Goal: Check status: Check status

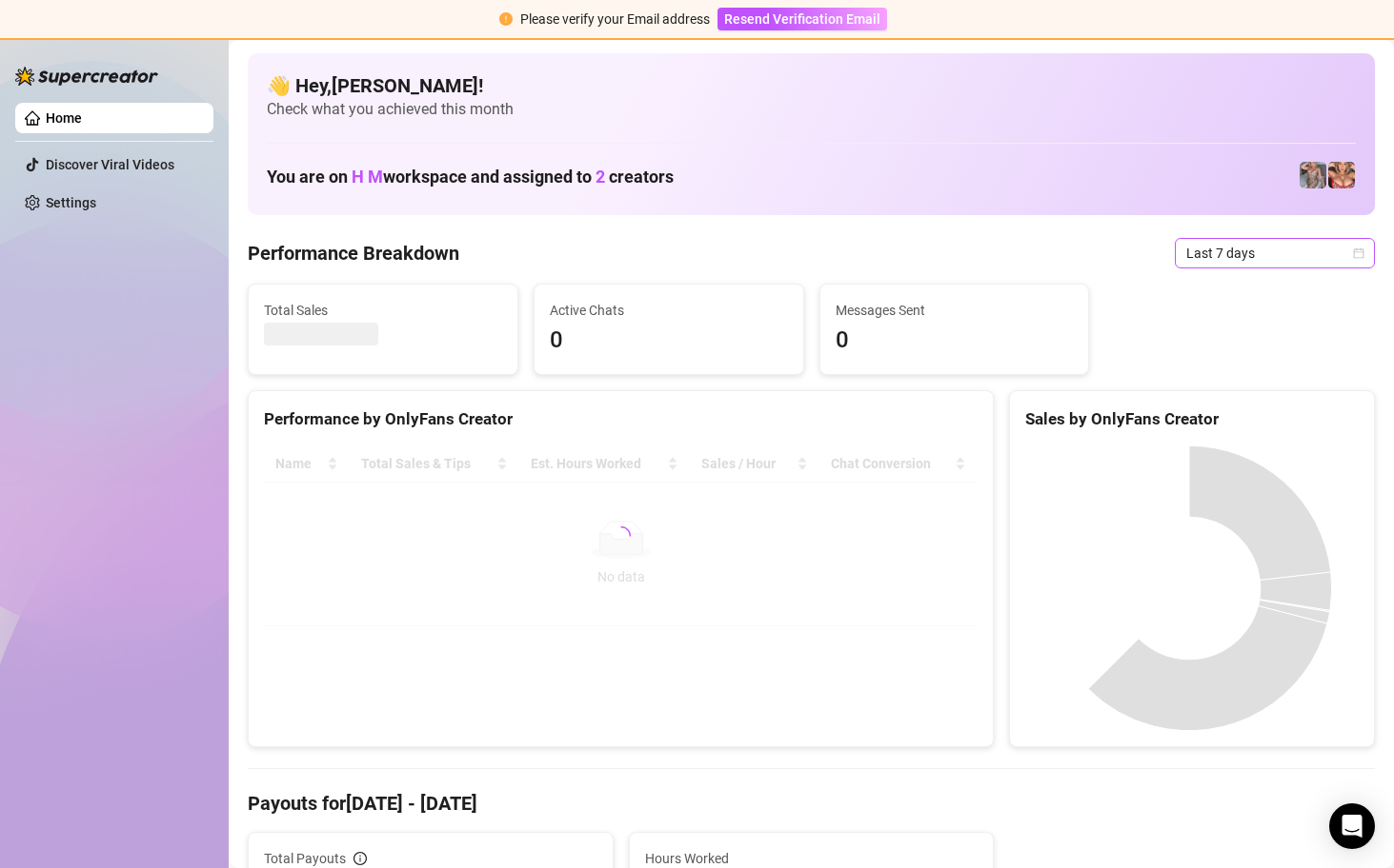
click at [1353, 252] on icon "calendar" at bounding box center [1359, 253] width 12 height 12
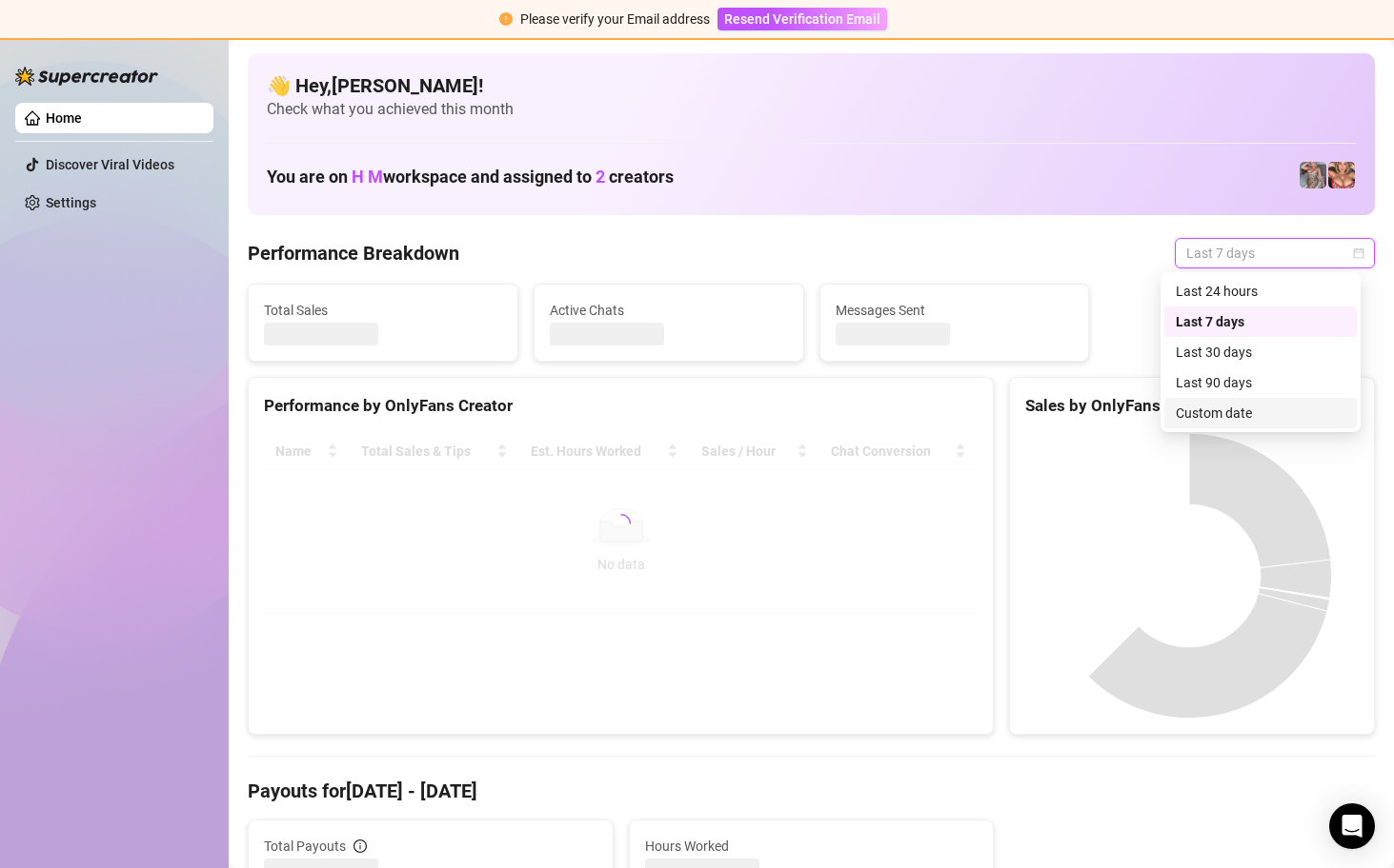
click at [1246, 421] on div "Custom date" at bounding box center [1260, 412] width 170 height 21
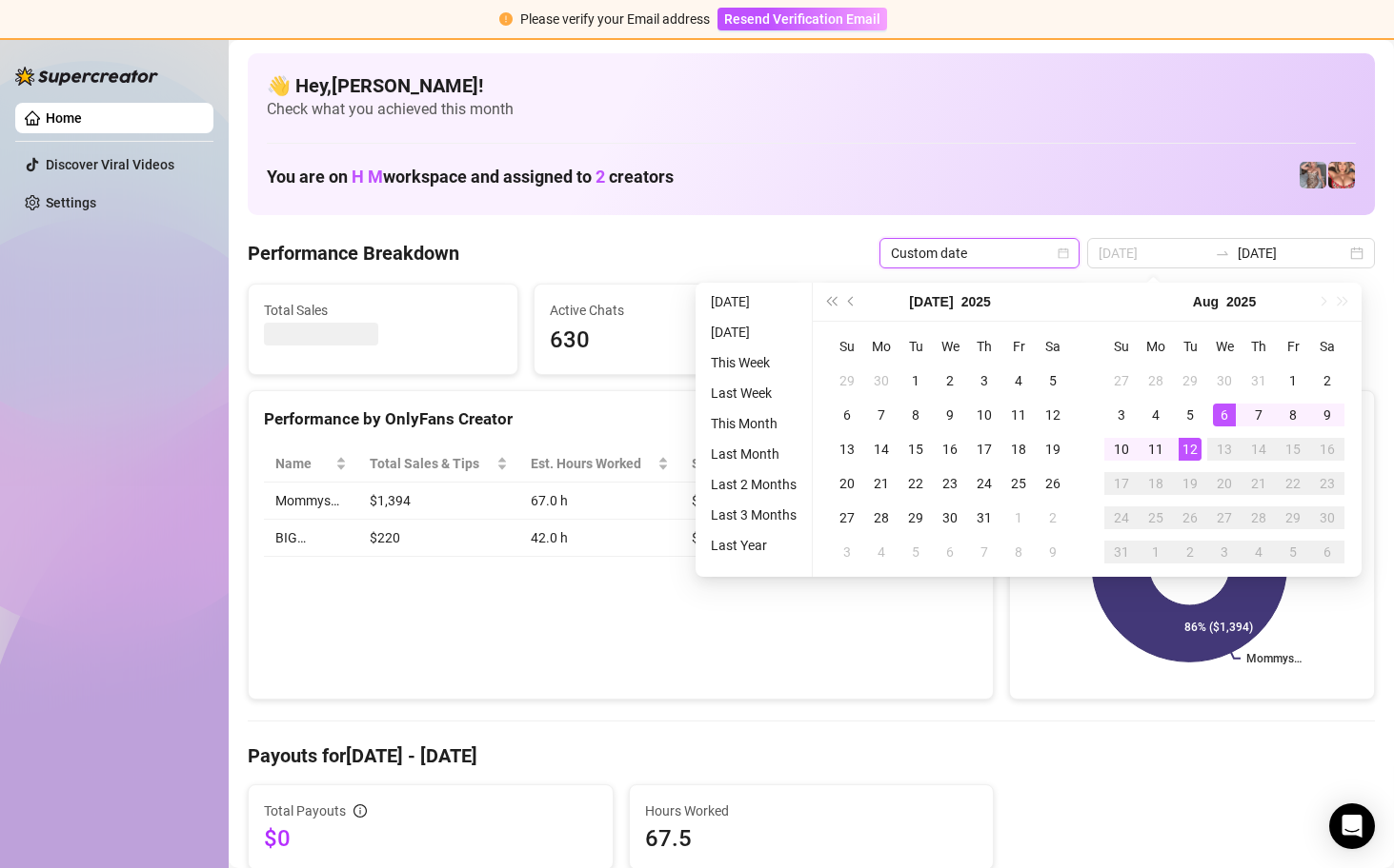
type input "[DATE]"
click at [1187, 443] on div "12" at bounding box center [1190, 449] width 23 height 23
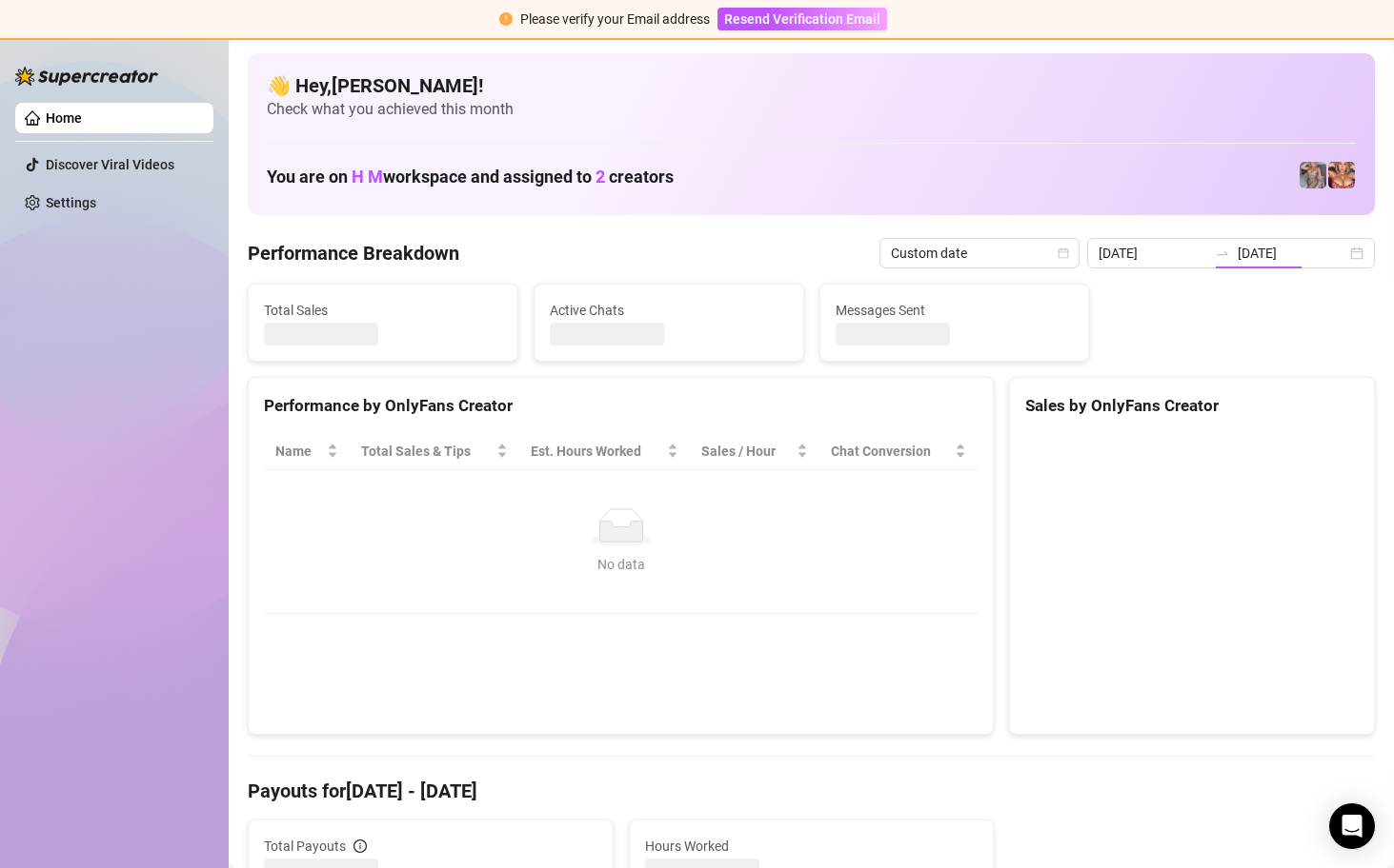
type input "[DATE]"
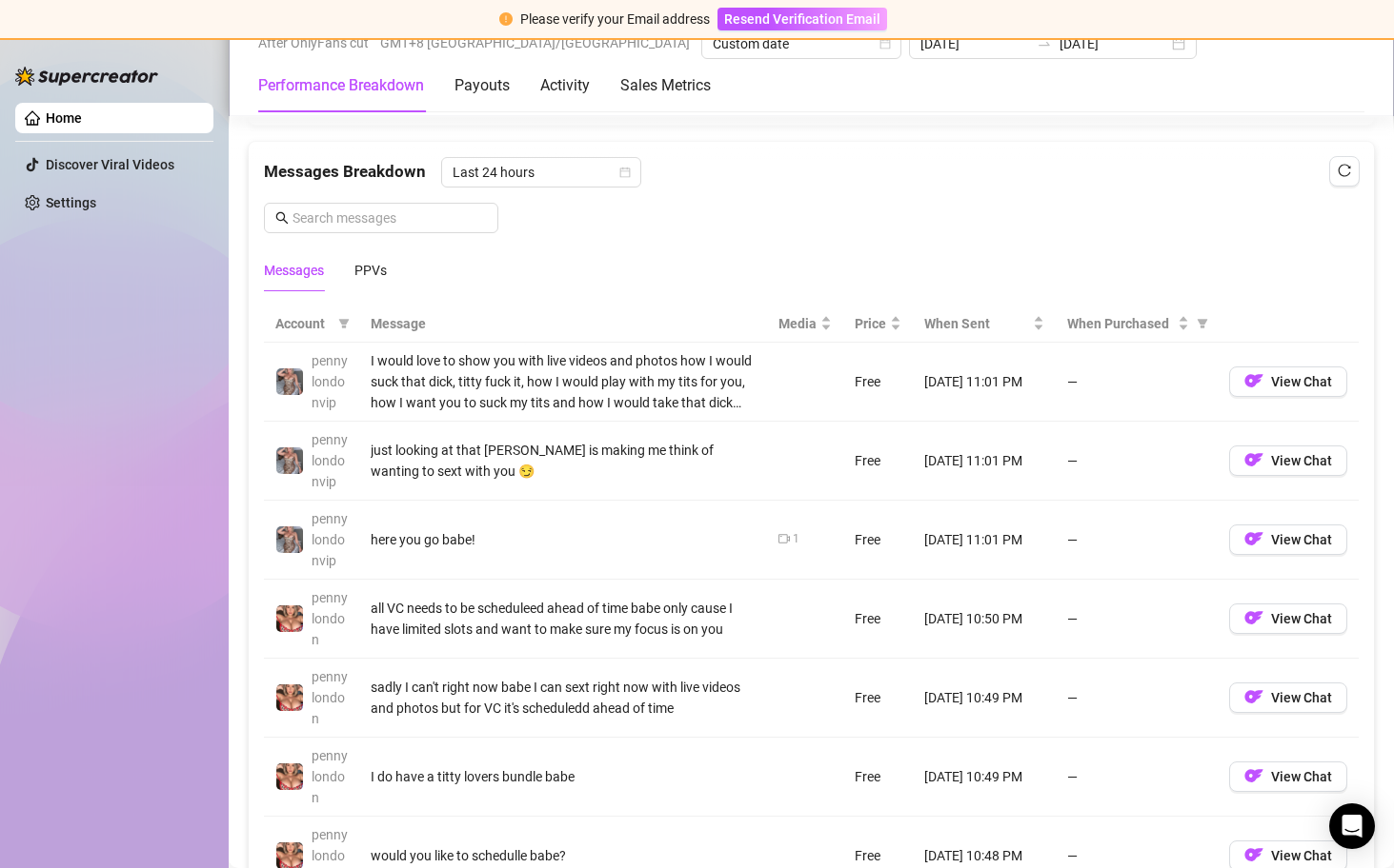
scroll to position [1694, 0]
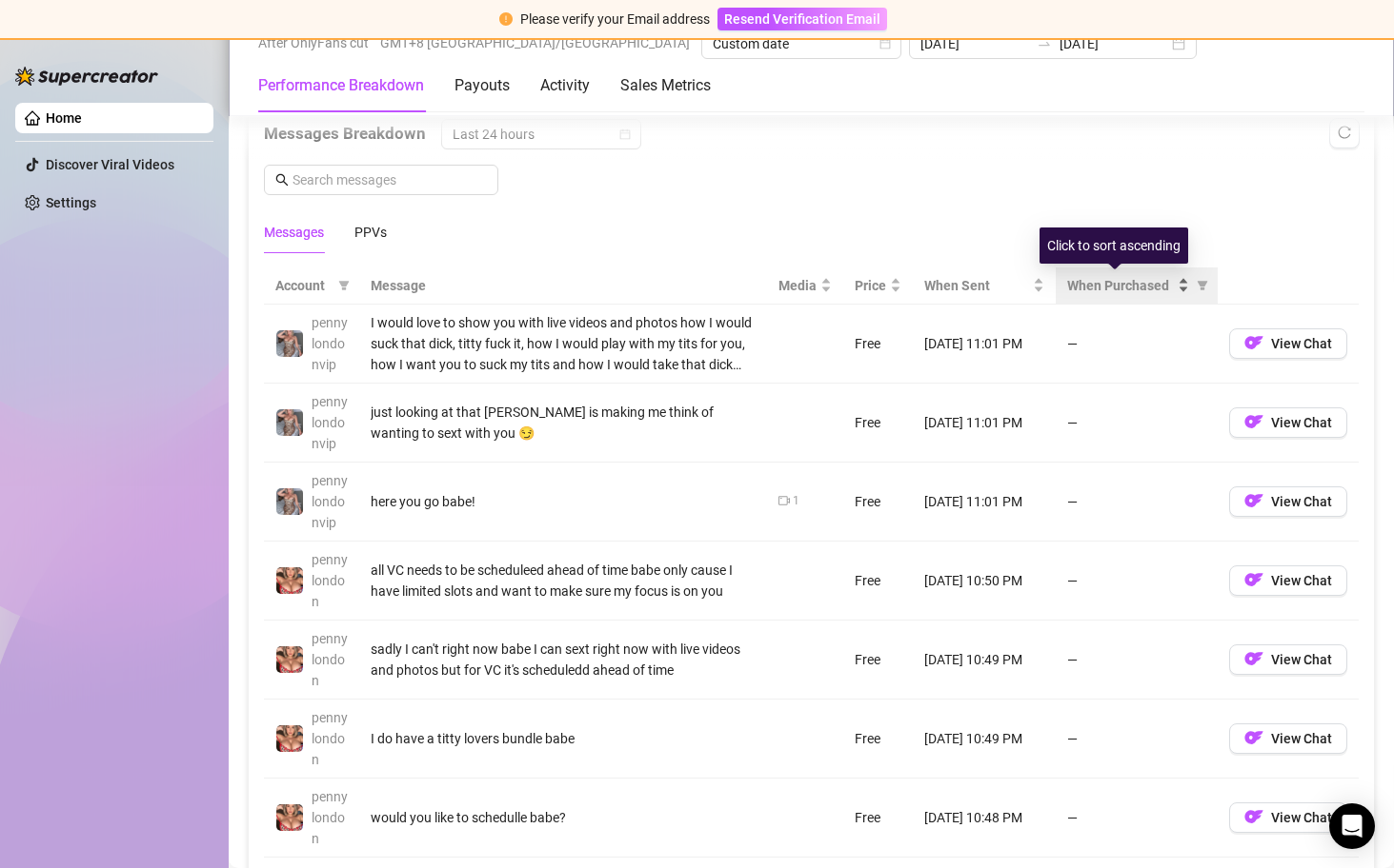
click at [1171, 283] on div "When Purchased" at bounding box center [1128, 285] width 122 height 21
click at [1168, 283] on div "When Purchased" at bounding box center [1128, 285] width 122 height 21
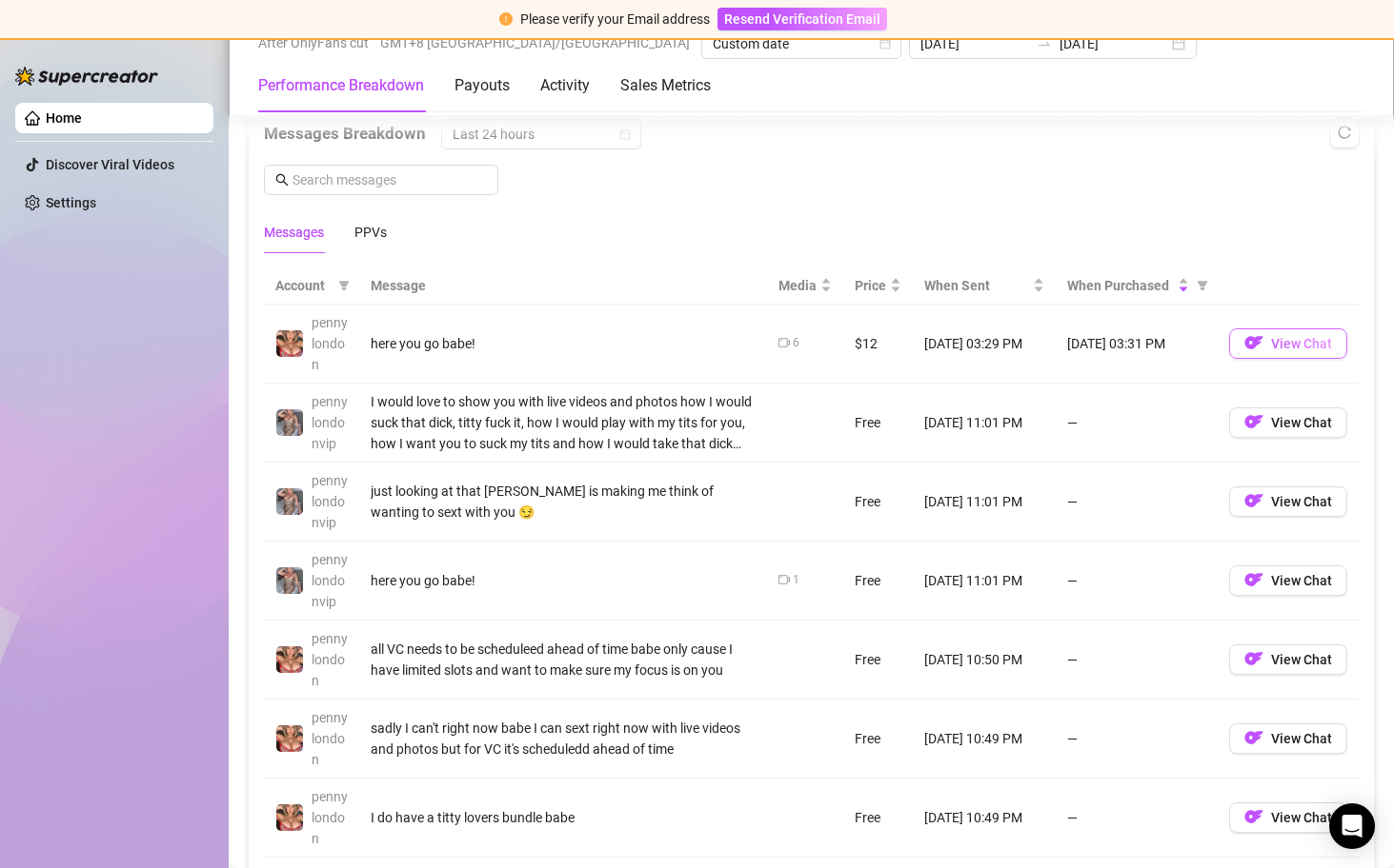
click at [1247, 342] on img "button" at bounding box center [1253, 342] width 19 height 19
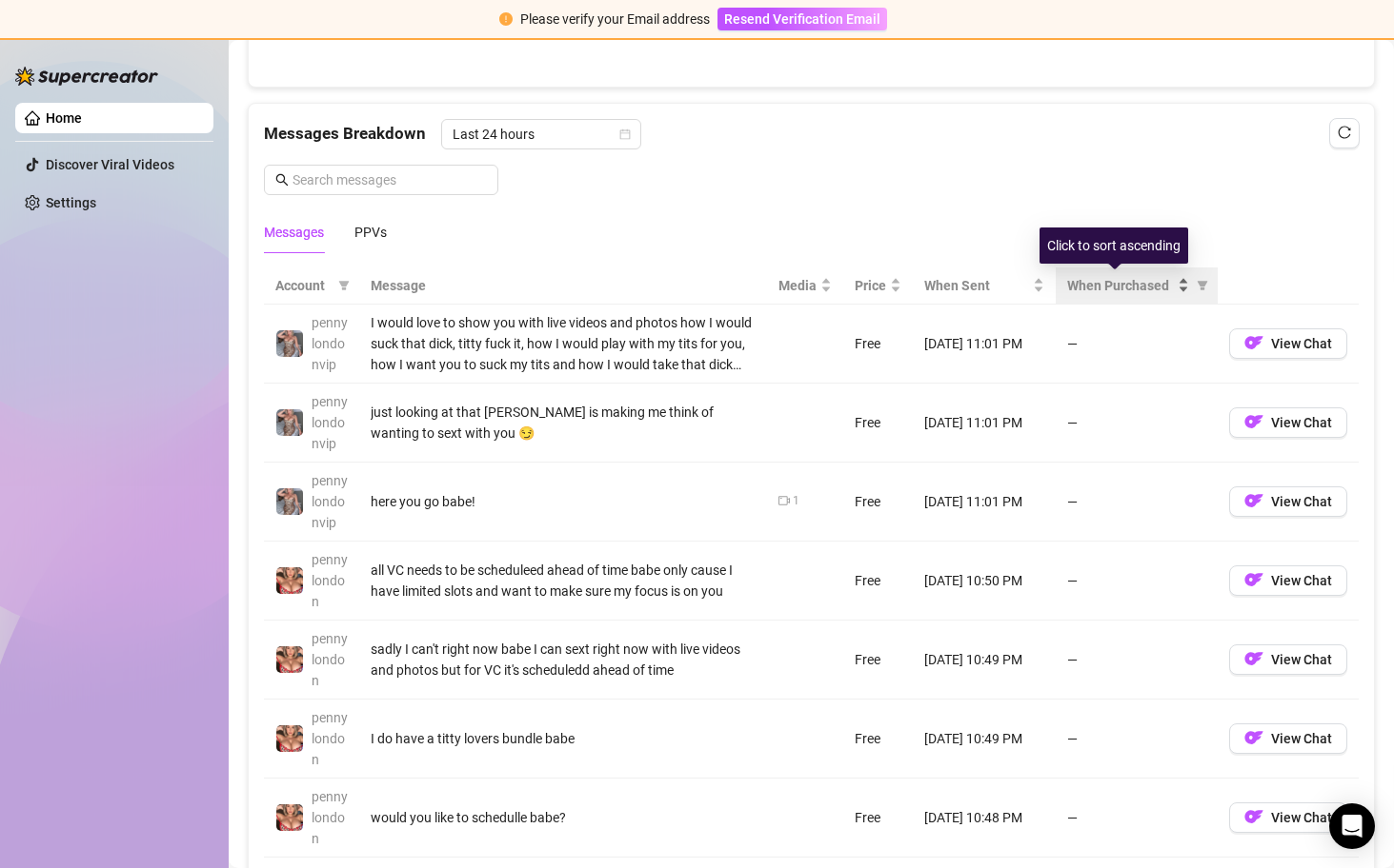
click at [1169, 287] on div "When Purchased" at bounding box center [1128, 285] width 122 height 21
click at [1168, 287] on div "When Purchased" at bounding box center [1128, 285] width 122 height 21
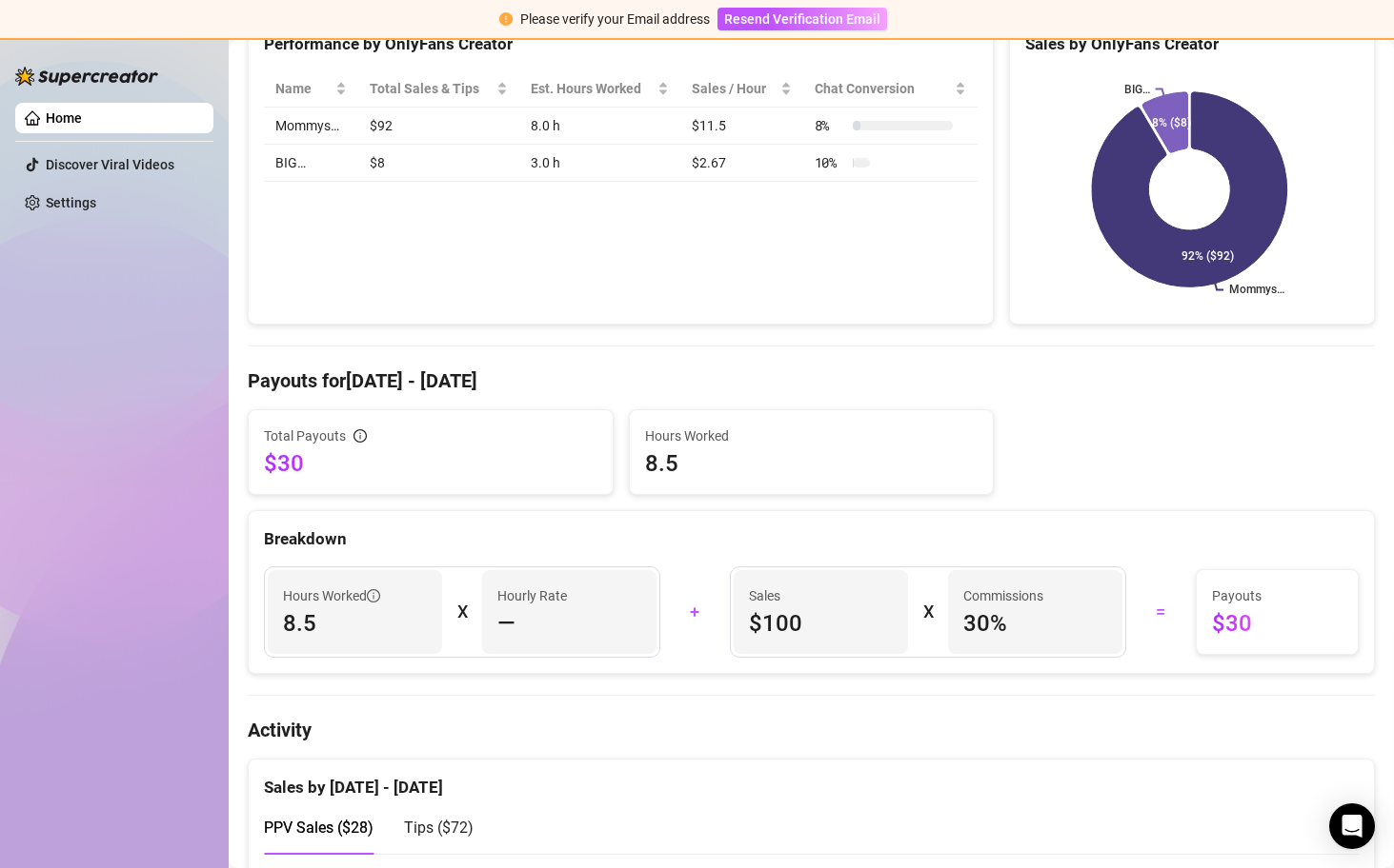
scroll to position [84, 0]
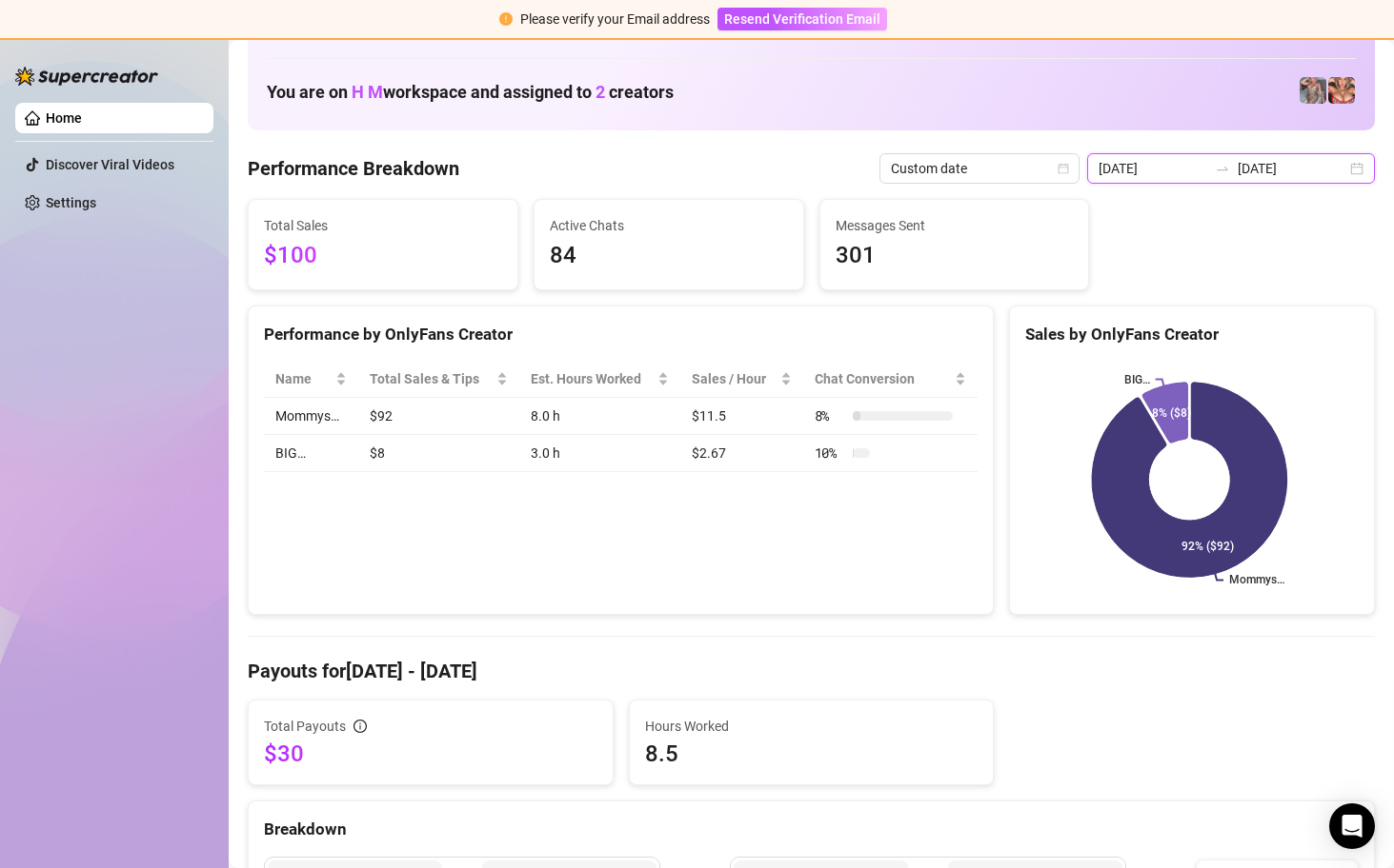
click at [1313, 163] on input "[DATE]" at bounding box center [1292, 168] width 109 height 21
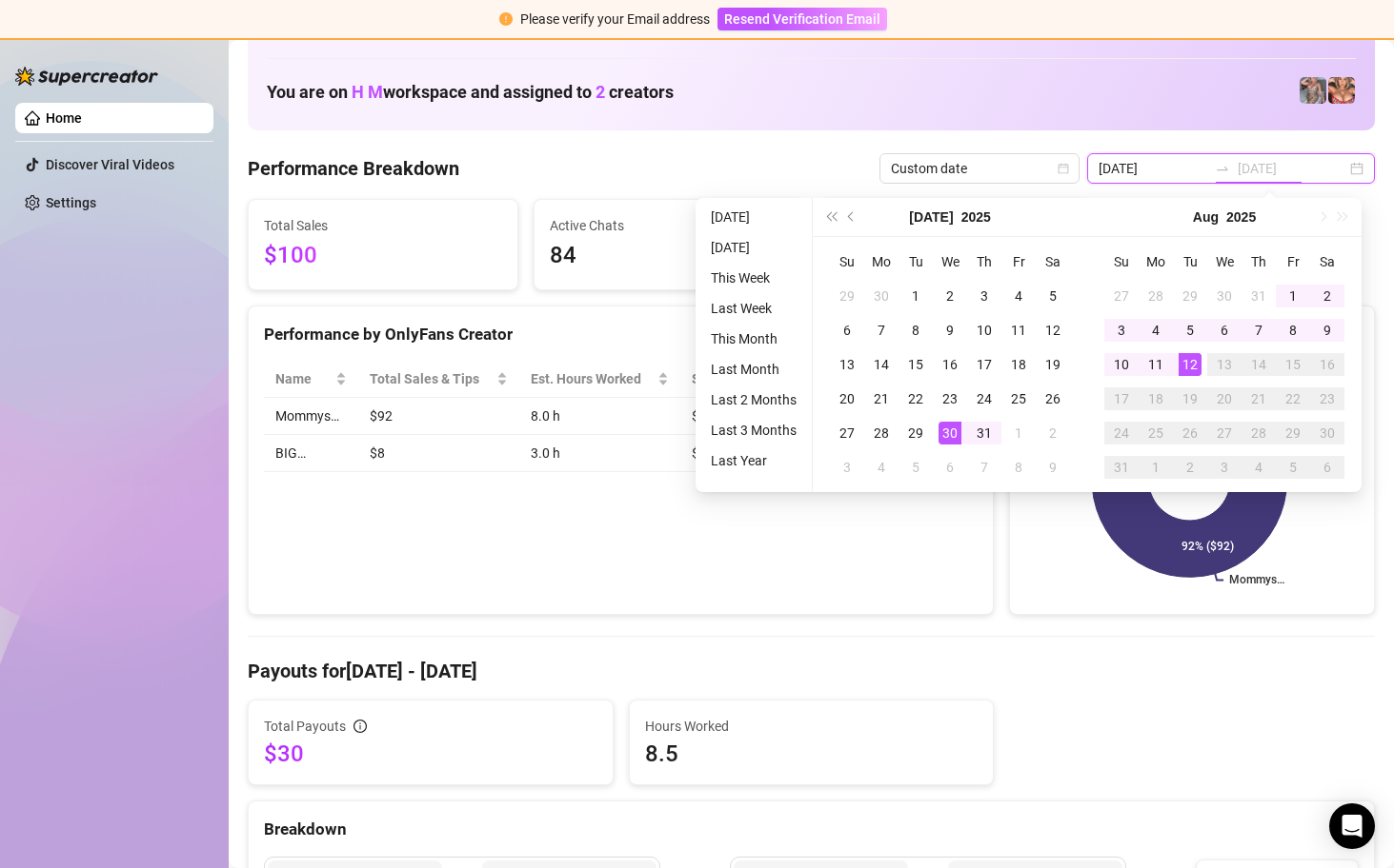
type input "[DATE]"
click at [1197, 364] on div "12" at bounding box center [1190, 364] width 23 height 23
click at [1198, 363] on div "12" at bounding box center [1190, 364] width 23 height 23
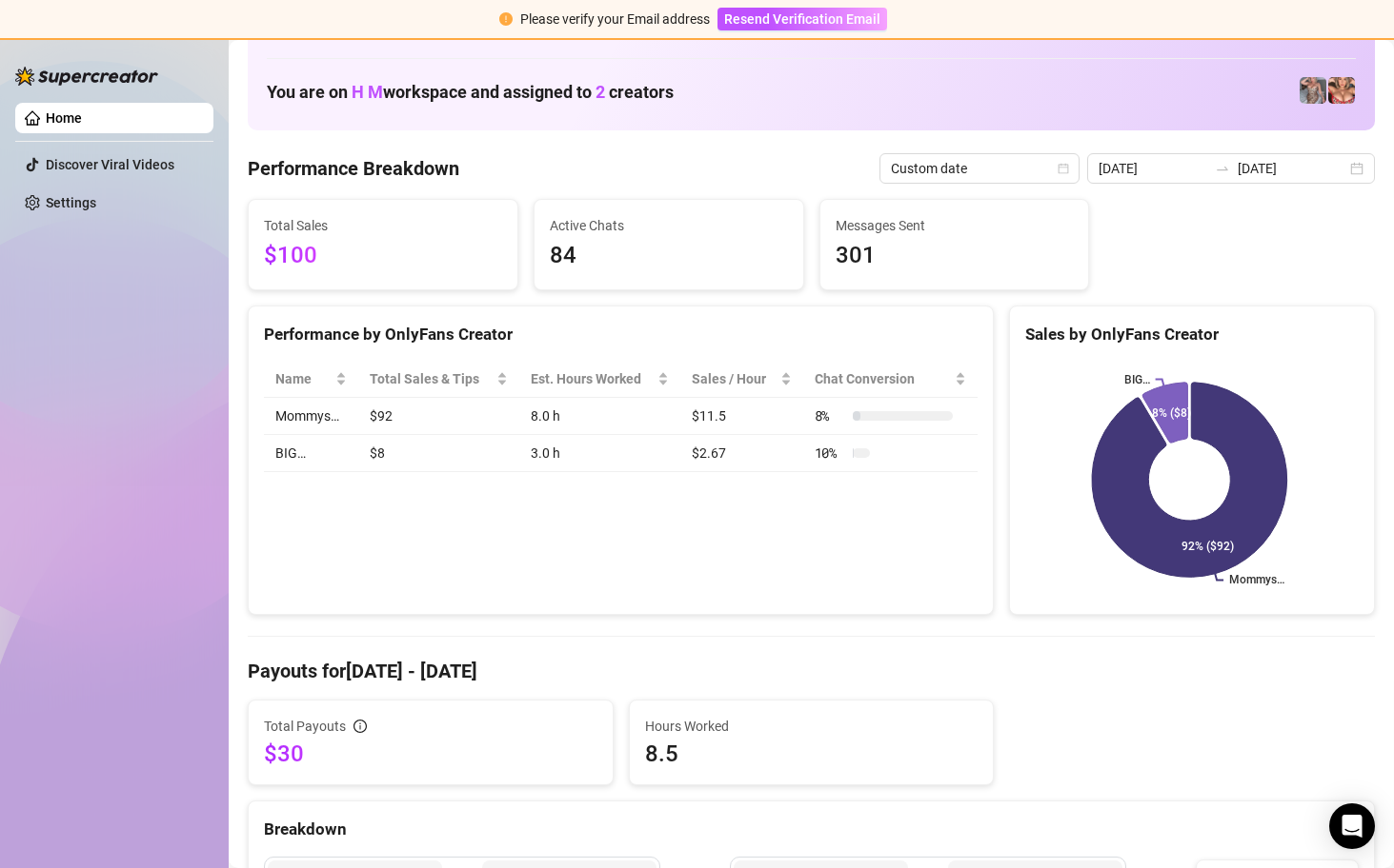
click at [1203, 231] on div "Total Sales $100 Active Chats 84 Messages Sent 301" at bounding box center [810, 244] width 1143 height 91
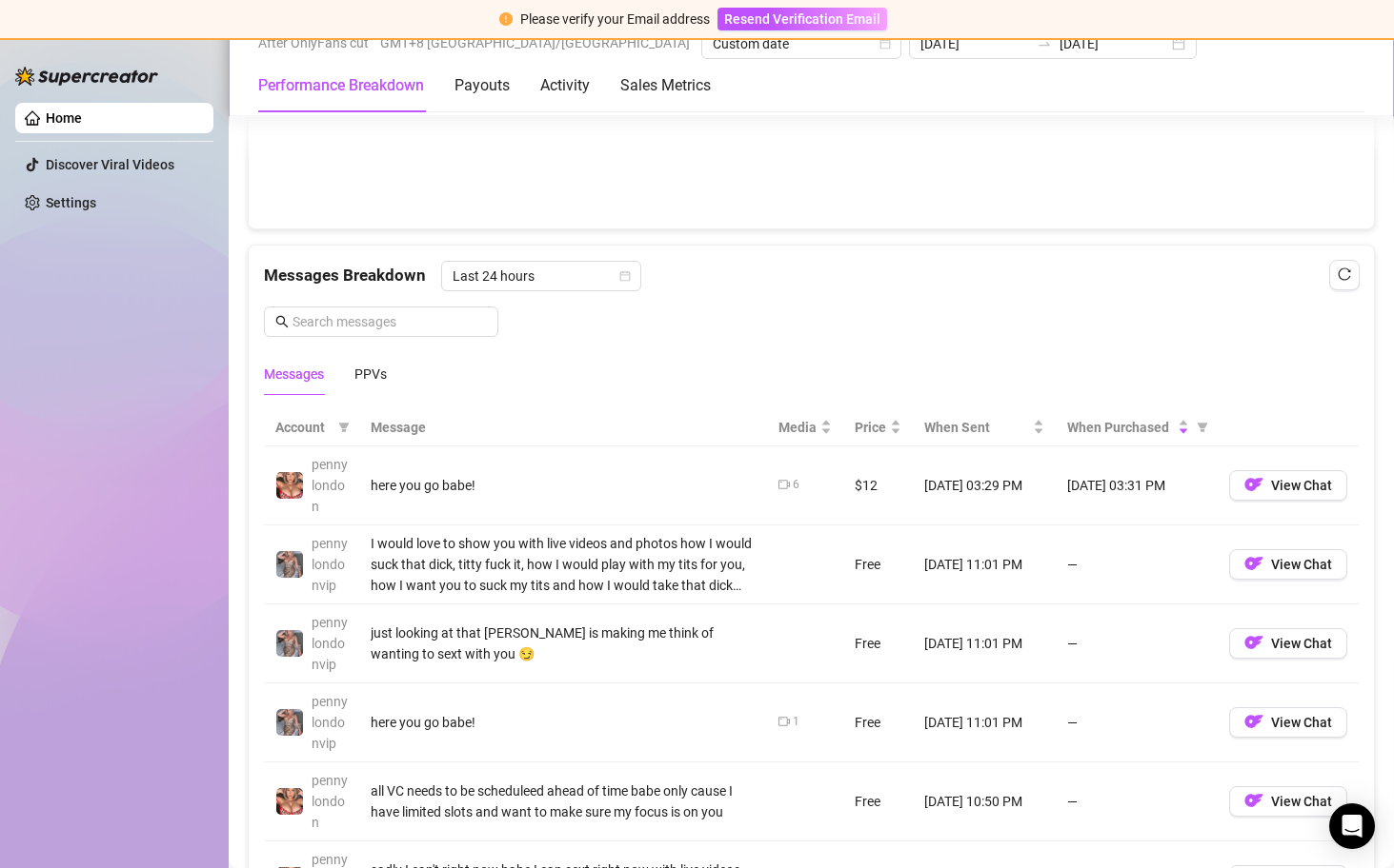
scroll to position [1662, 0]
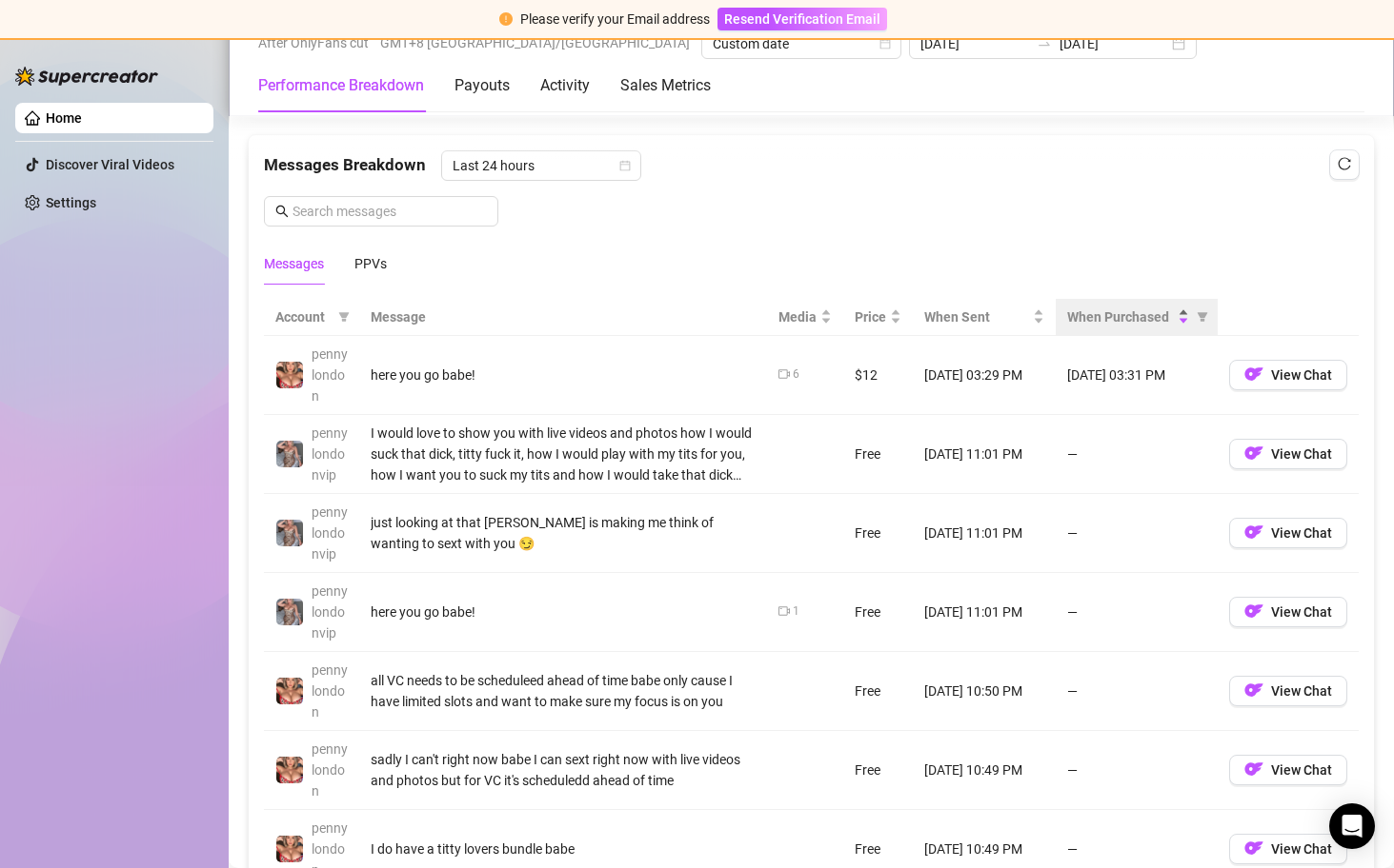
click at [1169, 316] on div "When Purchased" at bounding box center [1128, 316] width 122 height 21
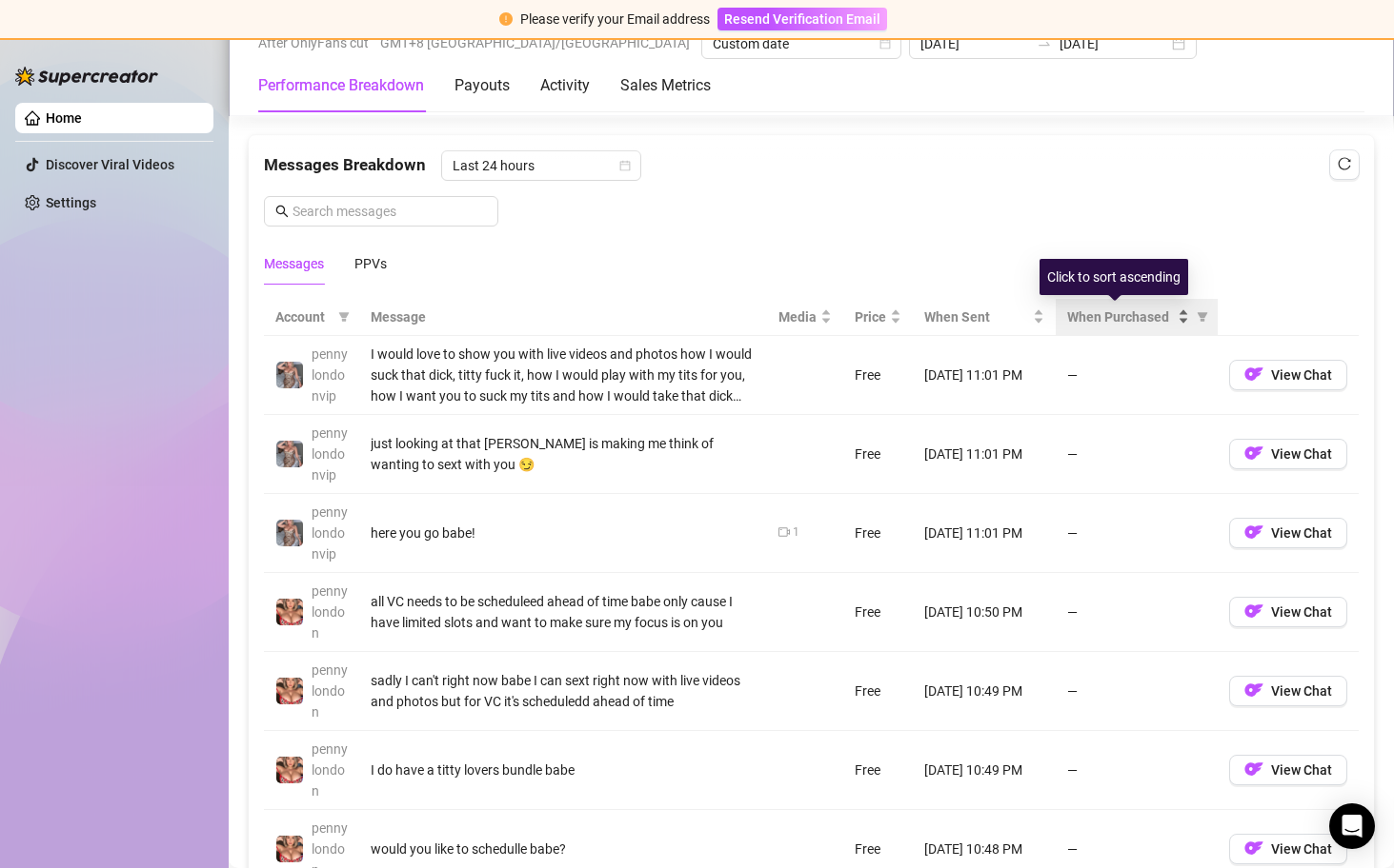
click at [1169, 314] on div "When Purchased" at bounding box center [1128, 316] width 122 height 21
click at [1169, 316] on div "When Purchased" at bounding box center [1128, 316] width 122 height 21
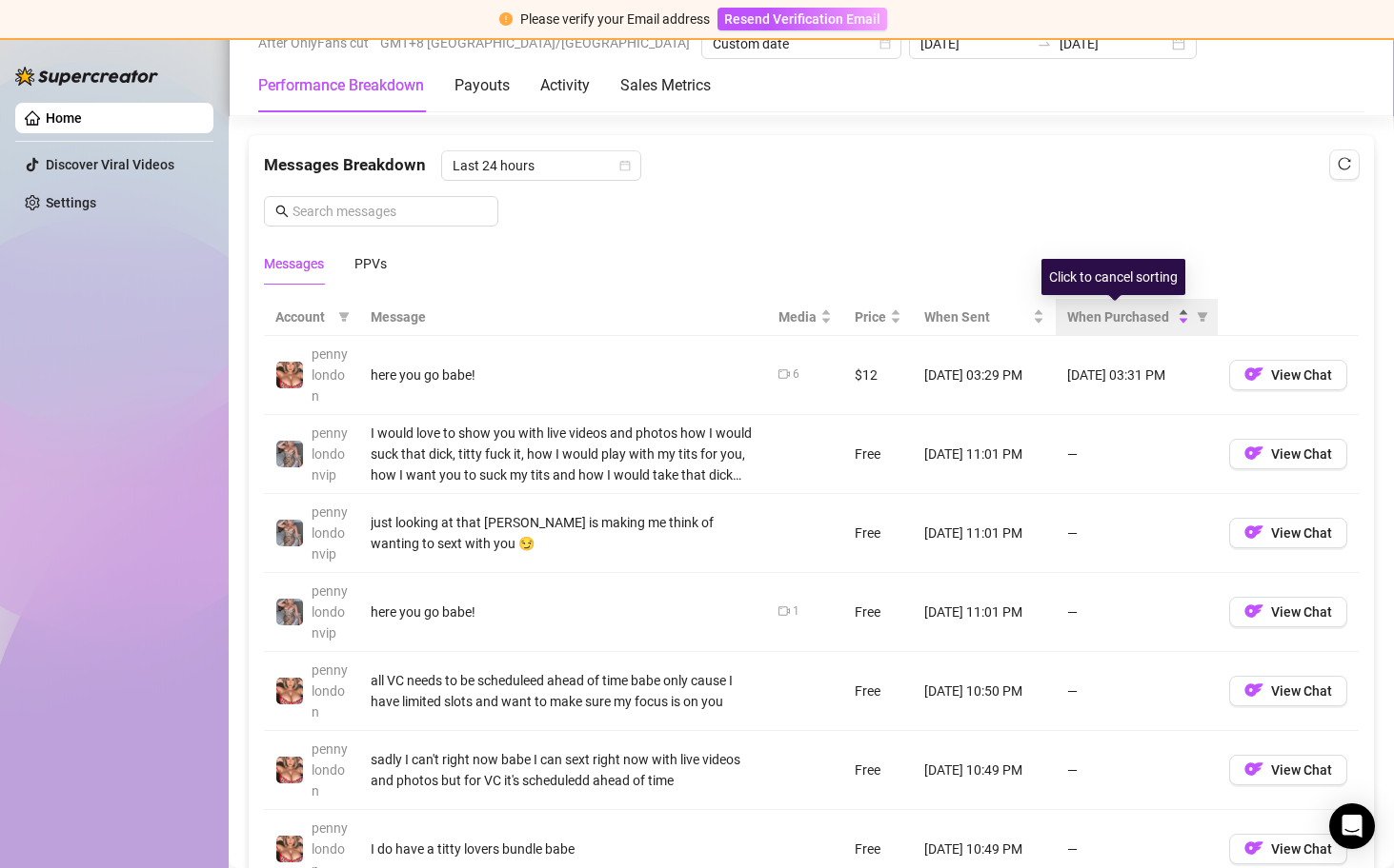
click at [1170, 324] on div "When Purchased" at bounding box center [1128, 316] width 122 height 21
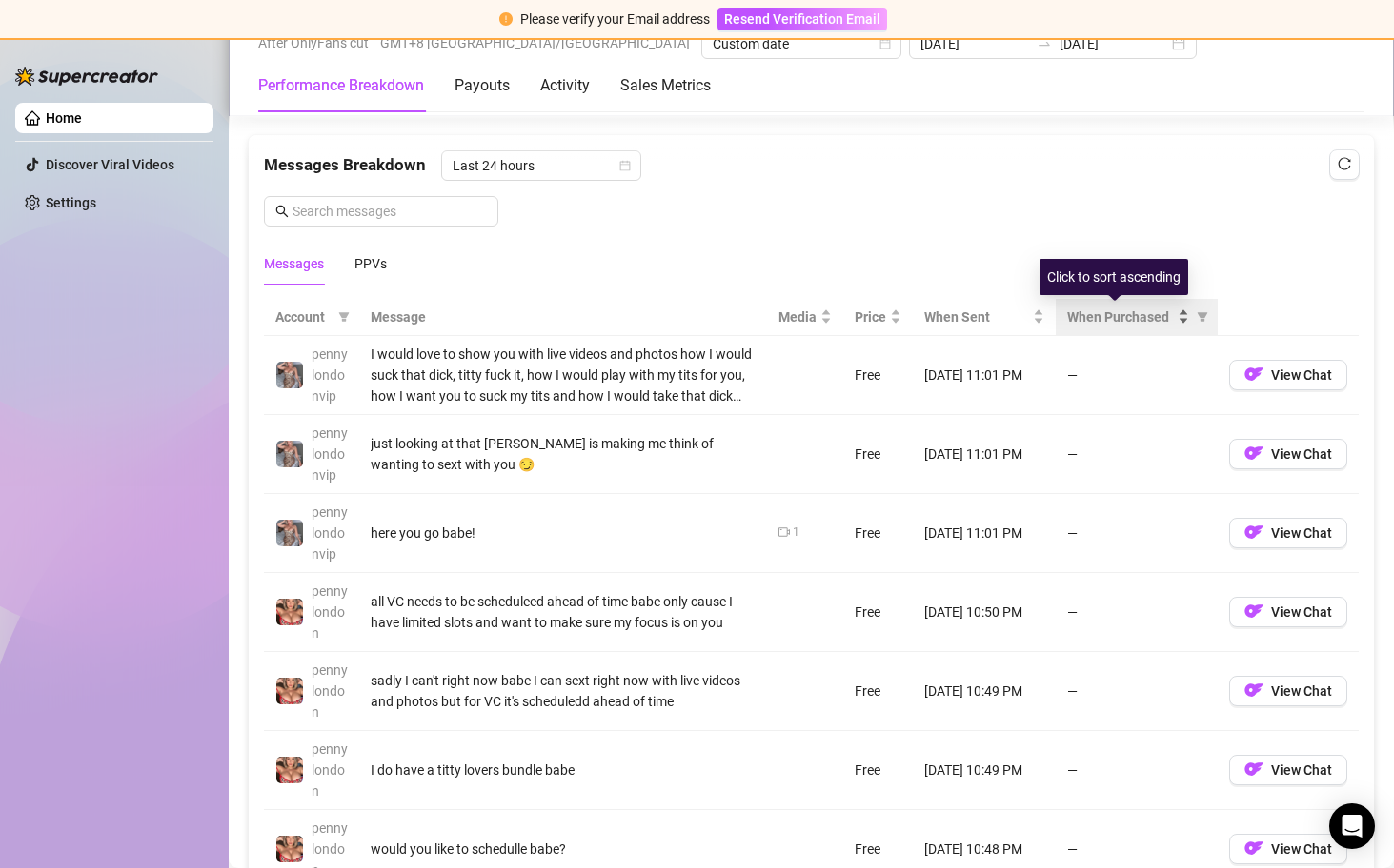
click at [1170, 324] on div "When Purchased" at bounding box center [1128, 316] width 122 height 21
click at [630, 158] on div "Last 24 hours" at bounding box center [541, 165] width 200 height 30
click at [330, 227] on div "Messages Breakdown Last 24 hours Last 24 hours Messages PPVs" at bounding box center [811, 217] width 1094 height 135
click at [363, 258] on div "PPVs" at bounding box center [370, 263] width 32 height 21
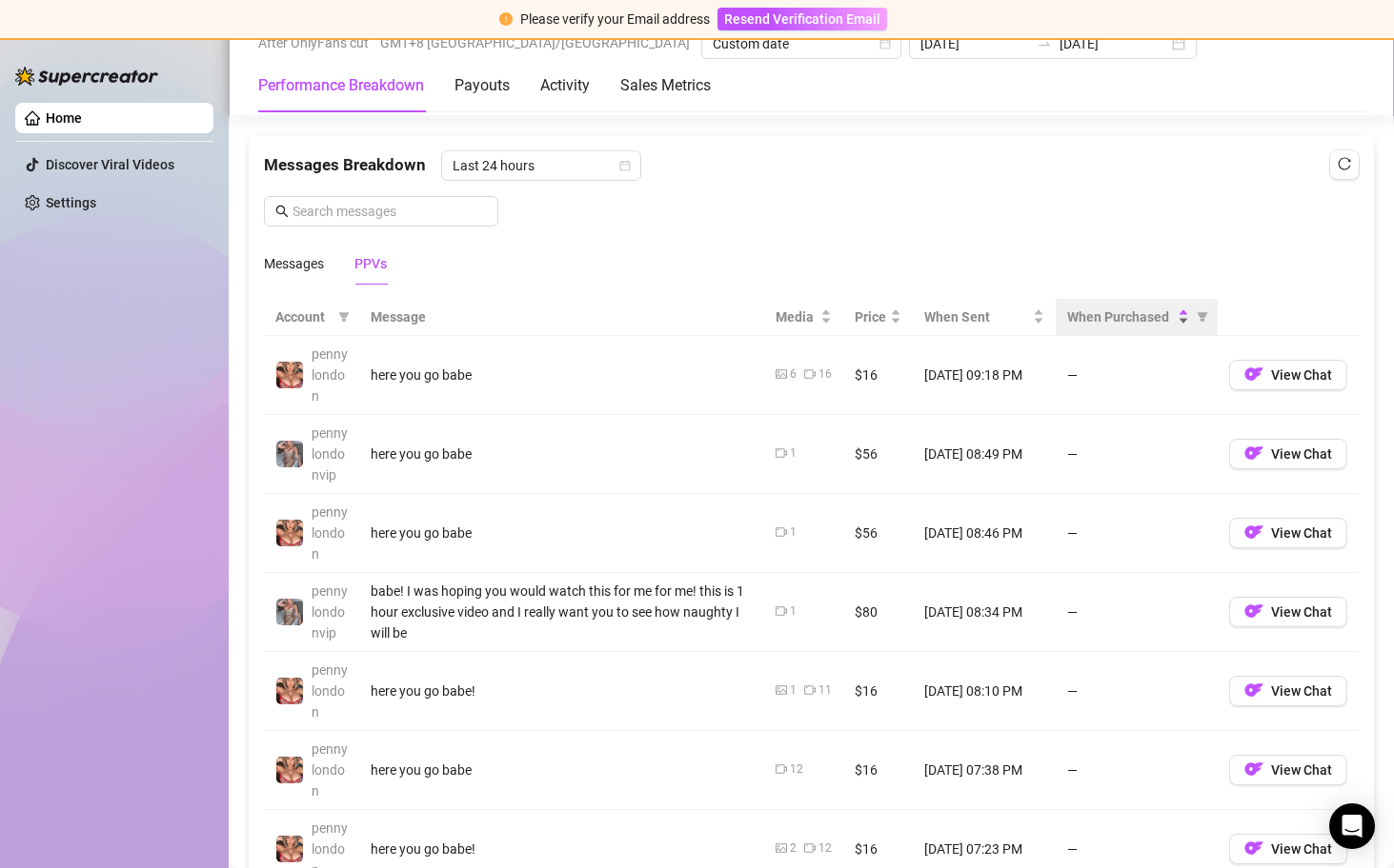
click at [1166, 324] on div "When Purchased" at bounding box center [1128, 316] width 122 height 21
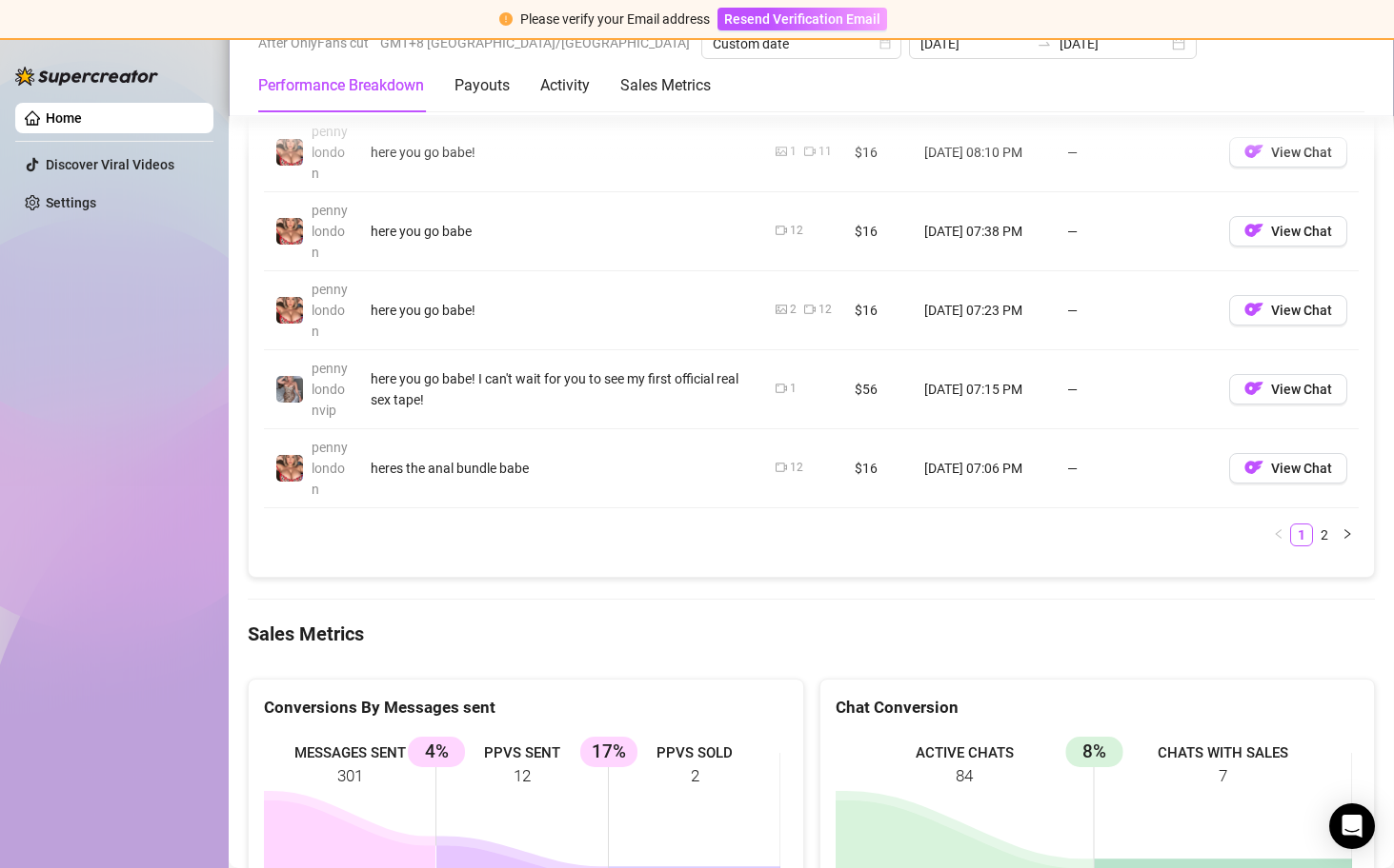
scroll to position [2327, 0]
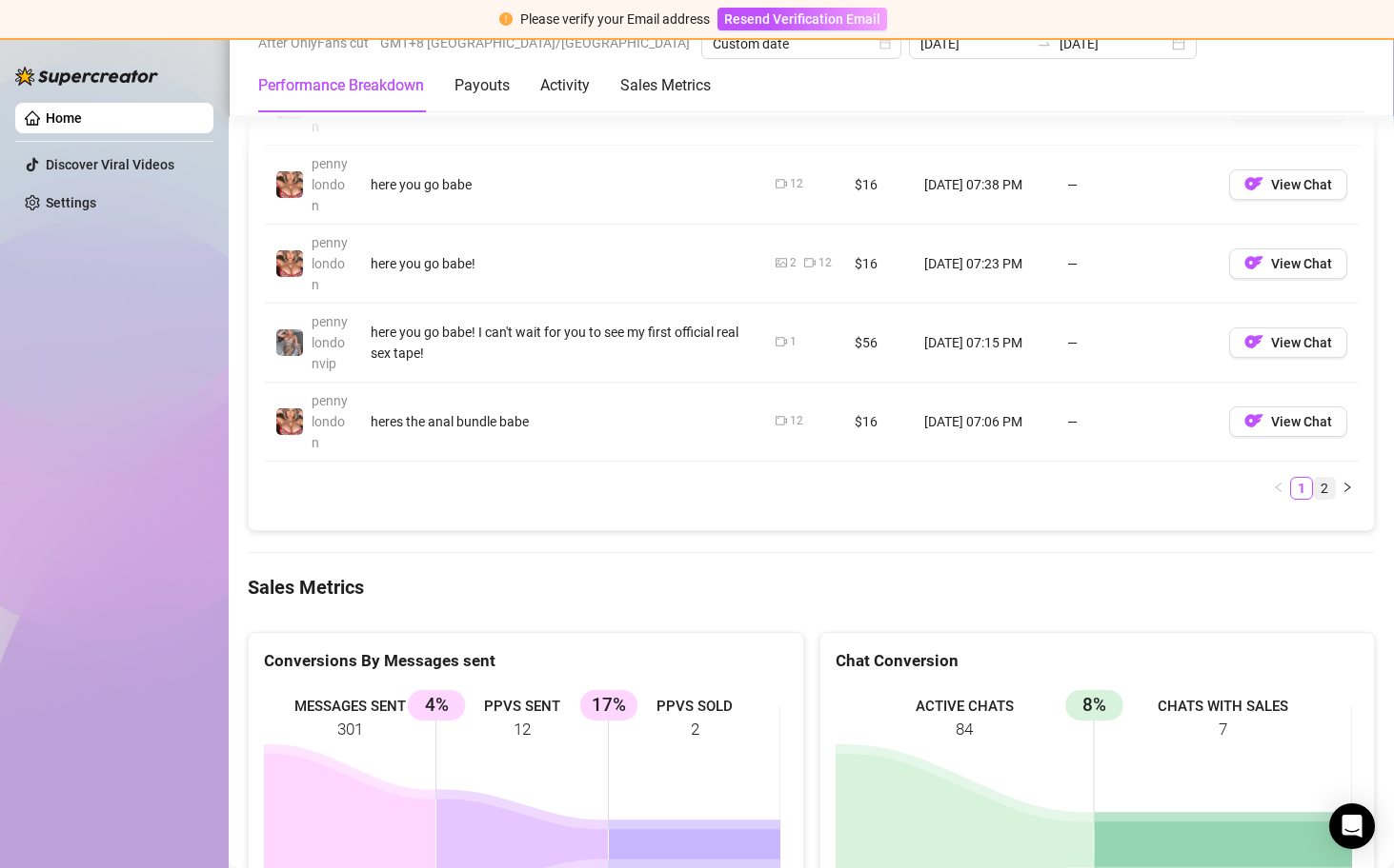
click at [1313, 480] on link "2" at bounding box center [1323, 488] width 21 height 21
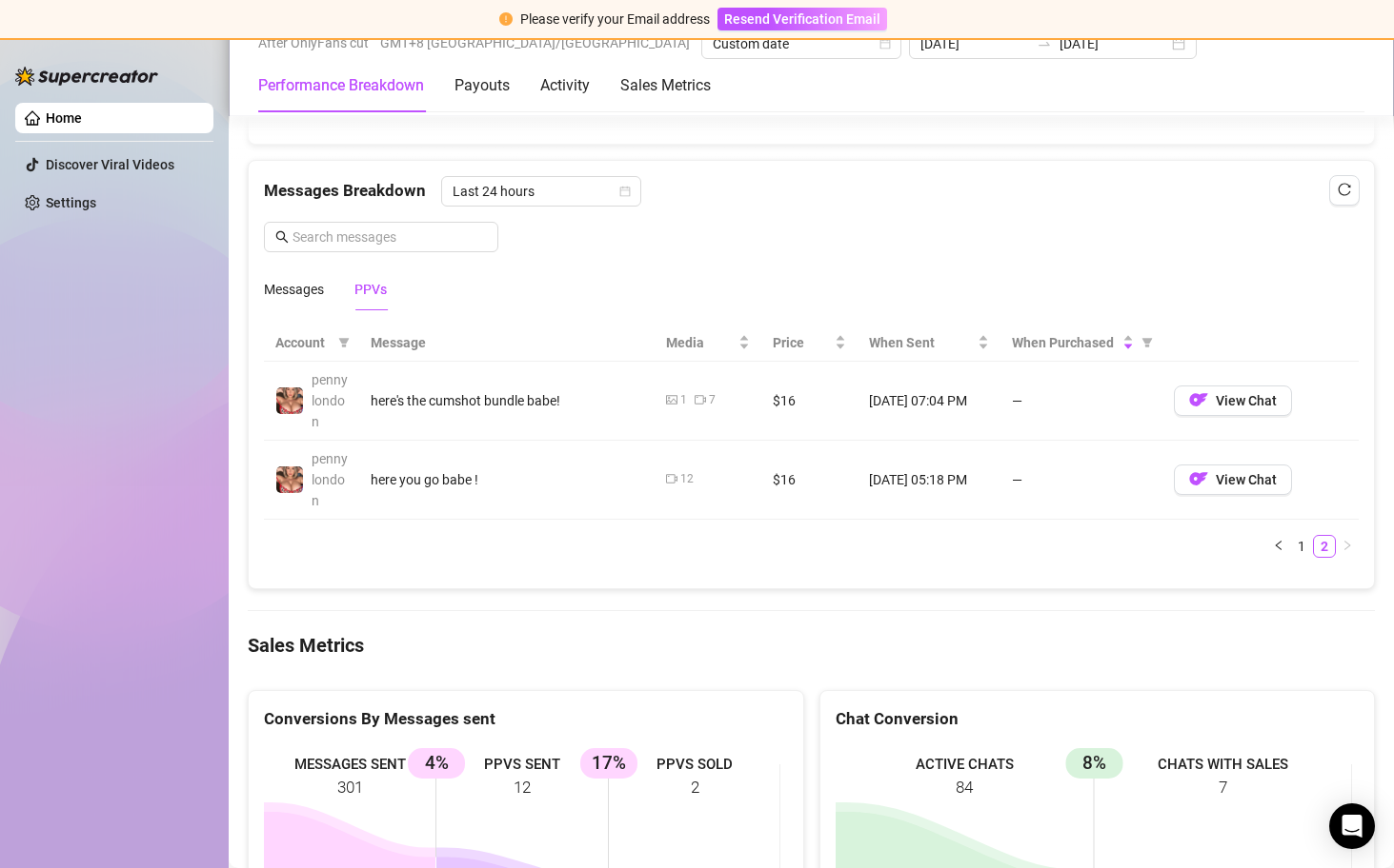
scroll to position [1631, 0]
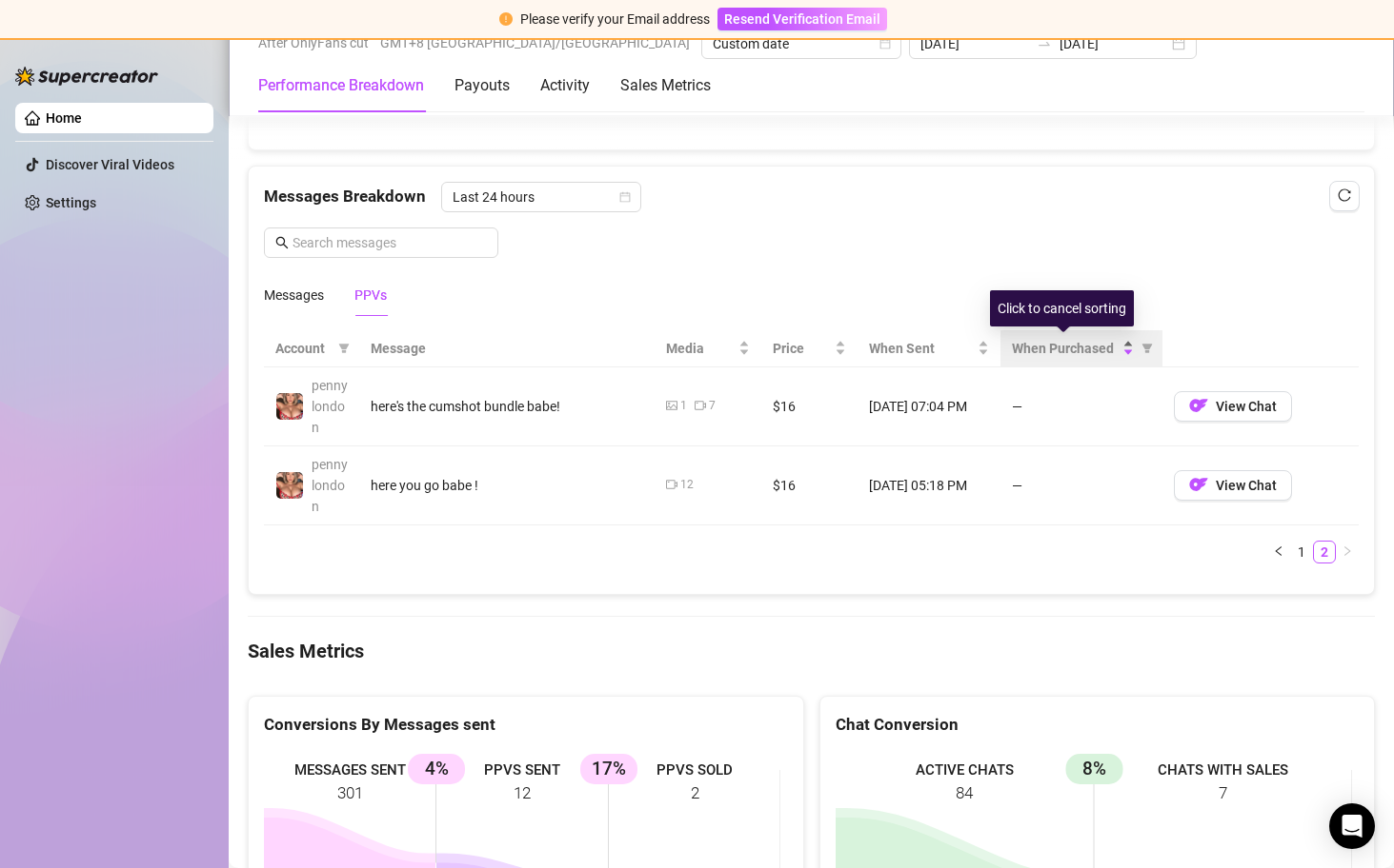
click at [1120, 348] on div "When Purchased" at bounding box center [1073, 348] width 122 height 21
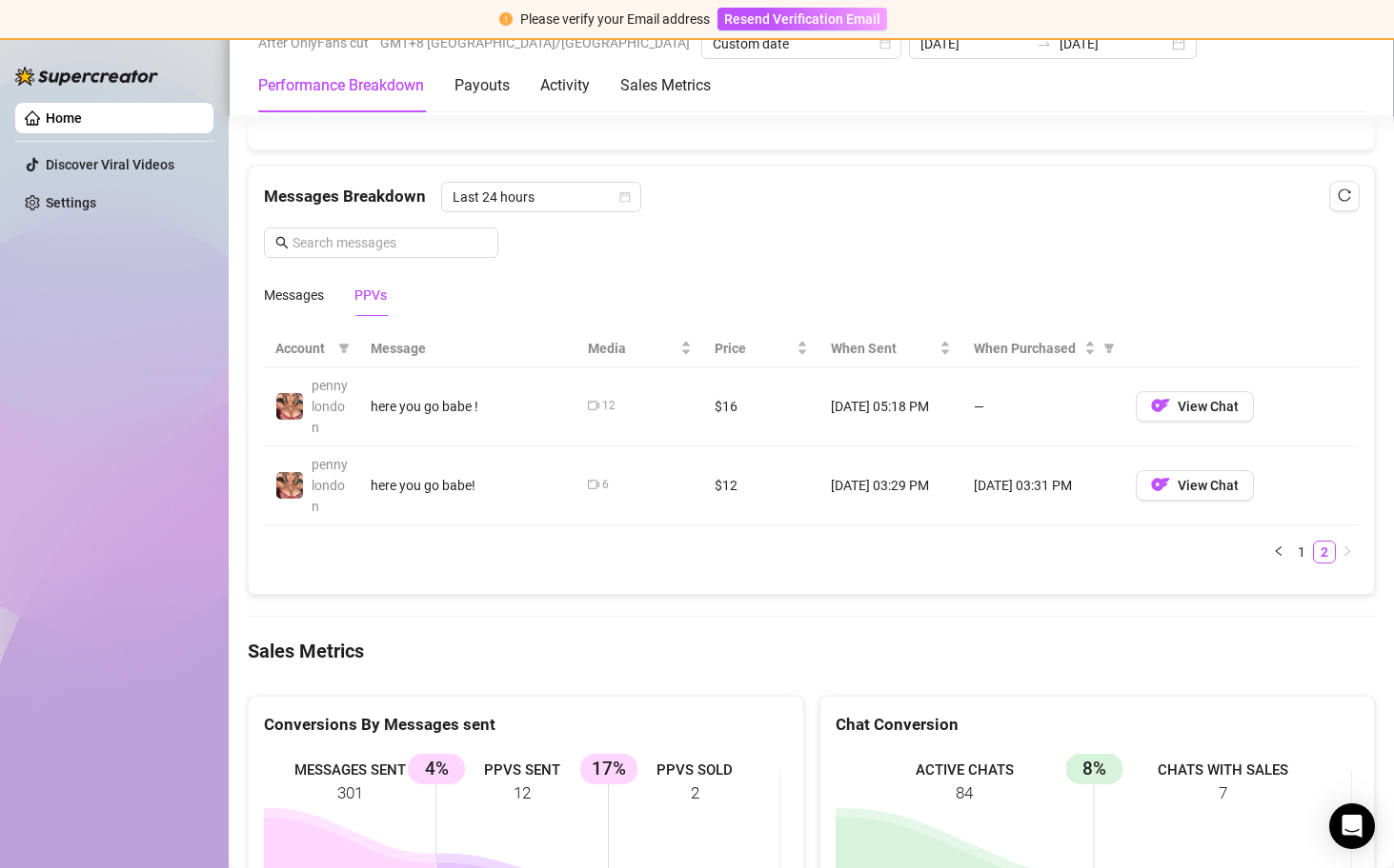
click at [1040, 487] on td "[DATE] 03:31 PM" at bounding box center [1042, 486] width 162 height 79
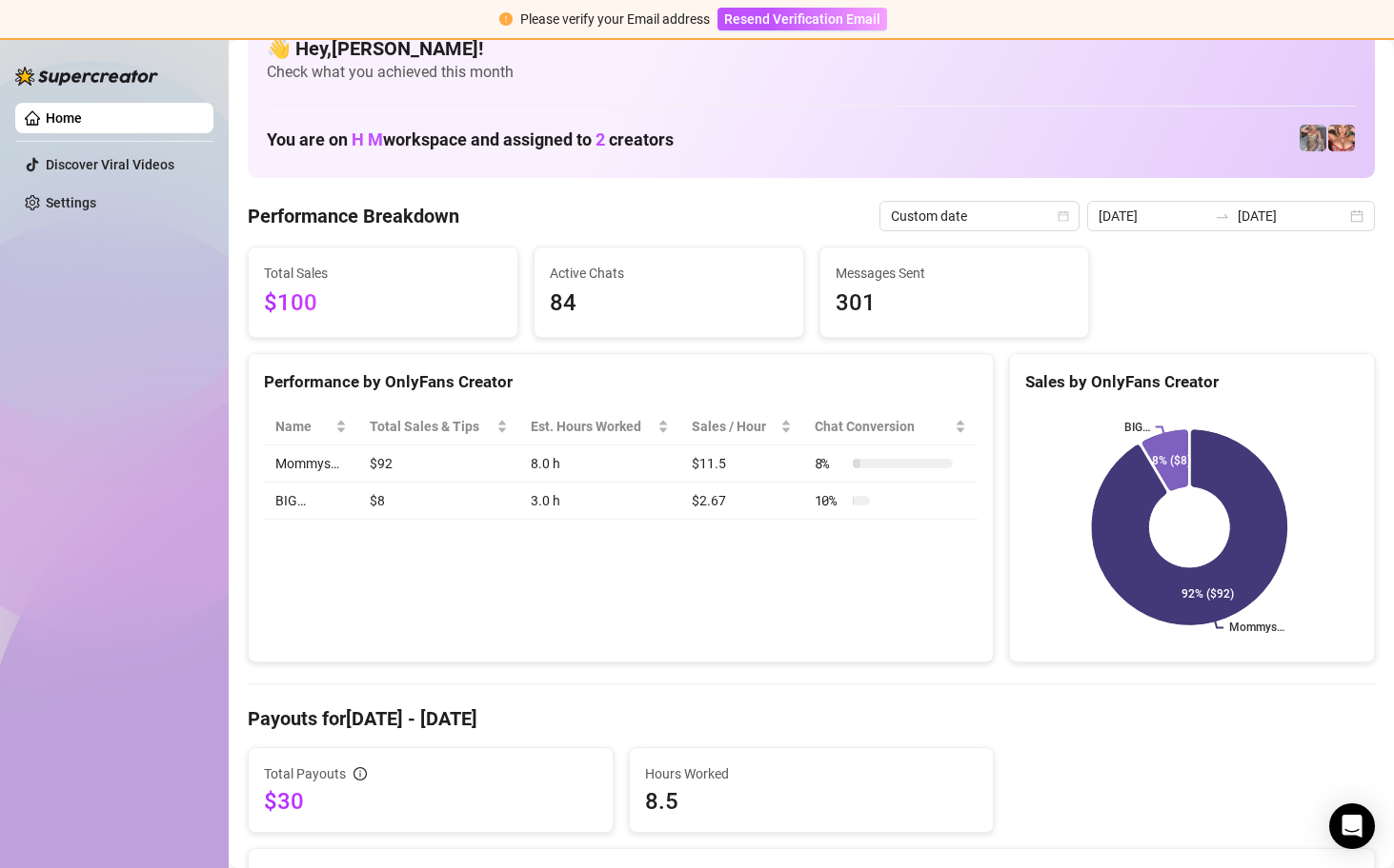
scroll to position [0, 0]
